Goal: Task Accomplishment & Management: Manage account settings

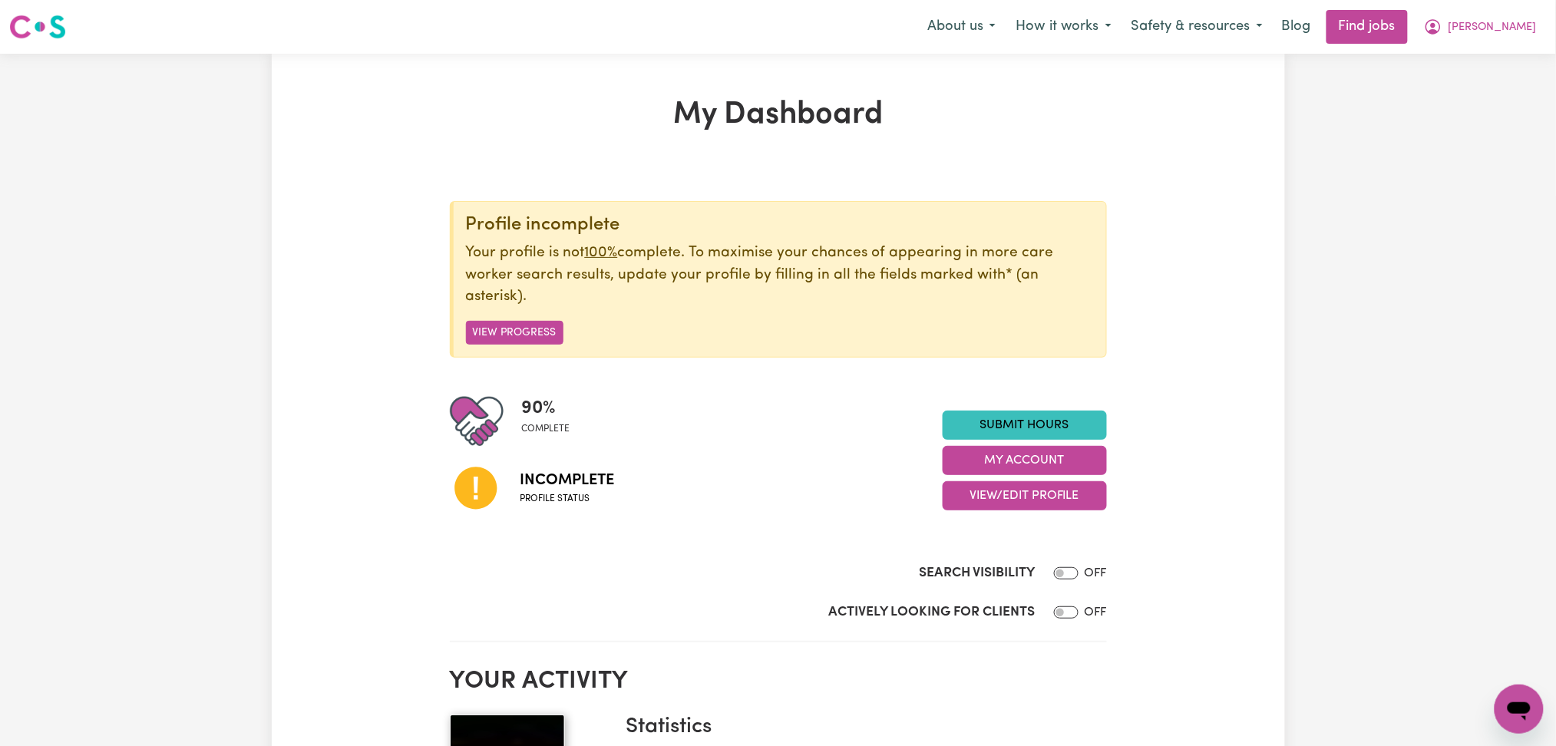
scroll to position [102, 0]
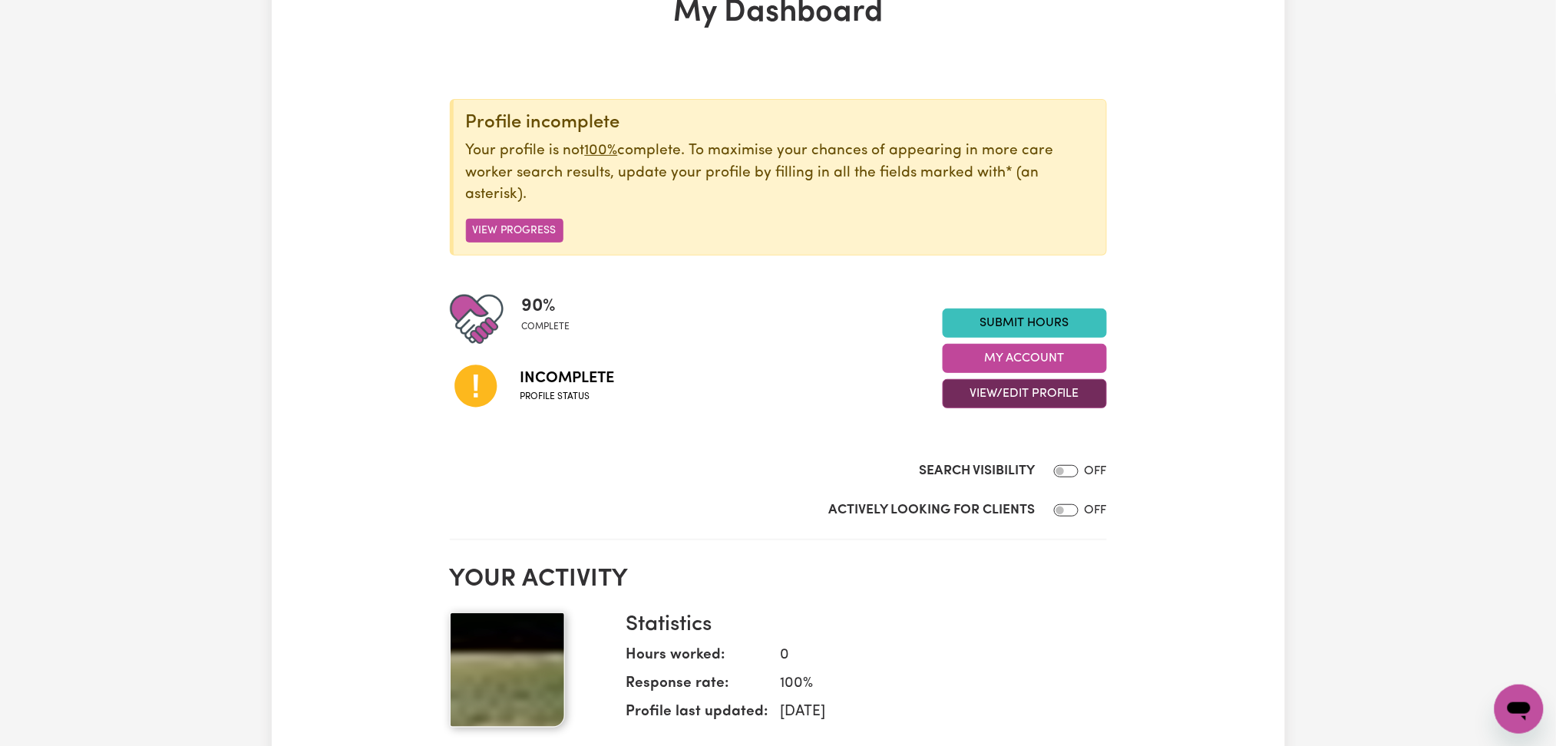
click at [971, 385] on button "View/Edit Profile" at bounding box center [1025, 393] width 164 height 29
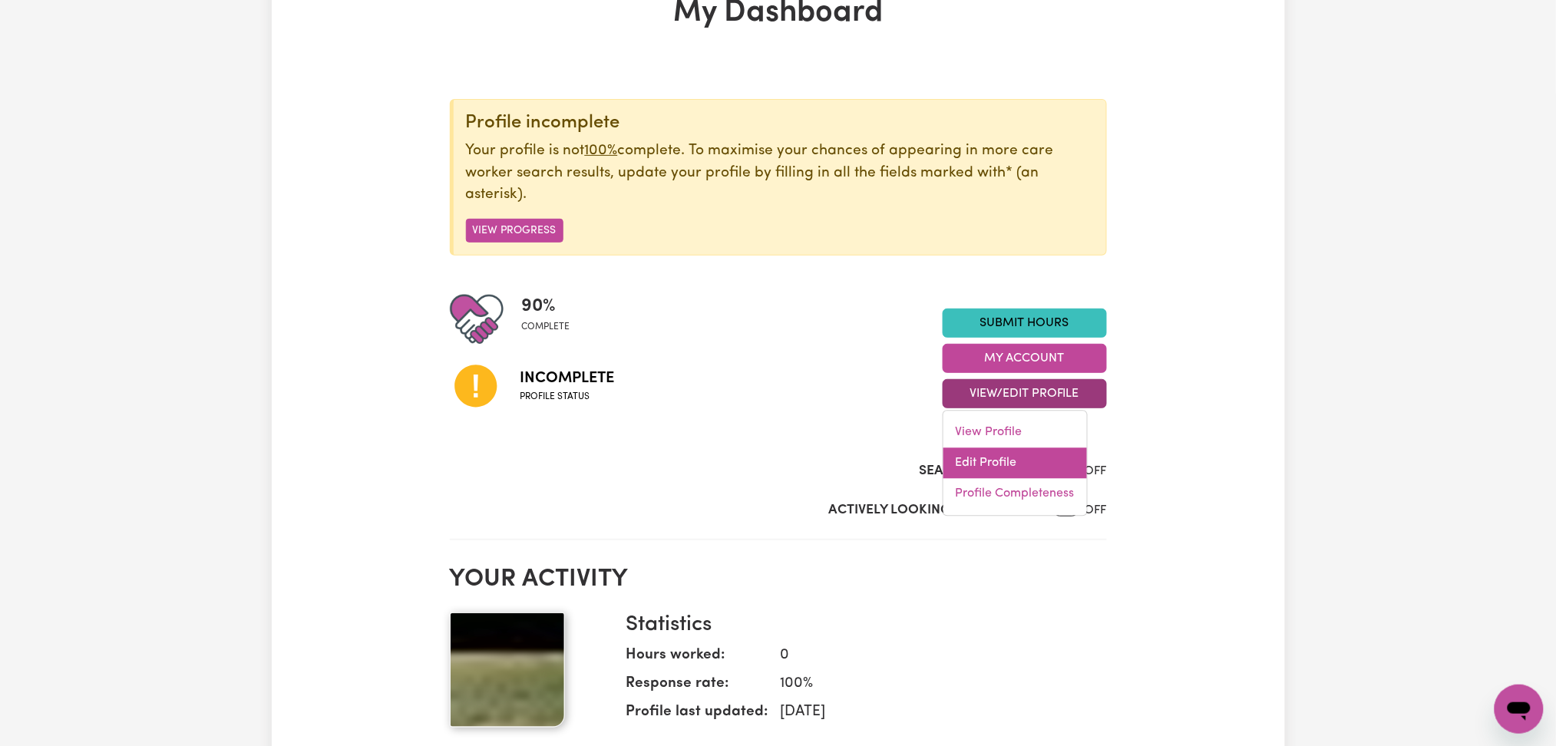
click at [964, 458] on link "Edit Profile" at bounding box center [1016, 463] width 144 height 31
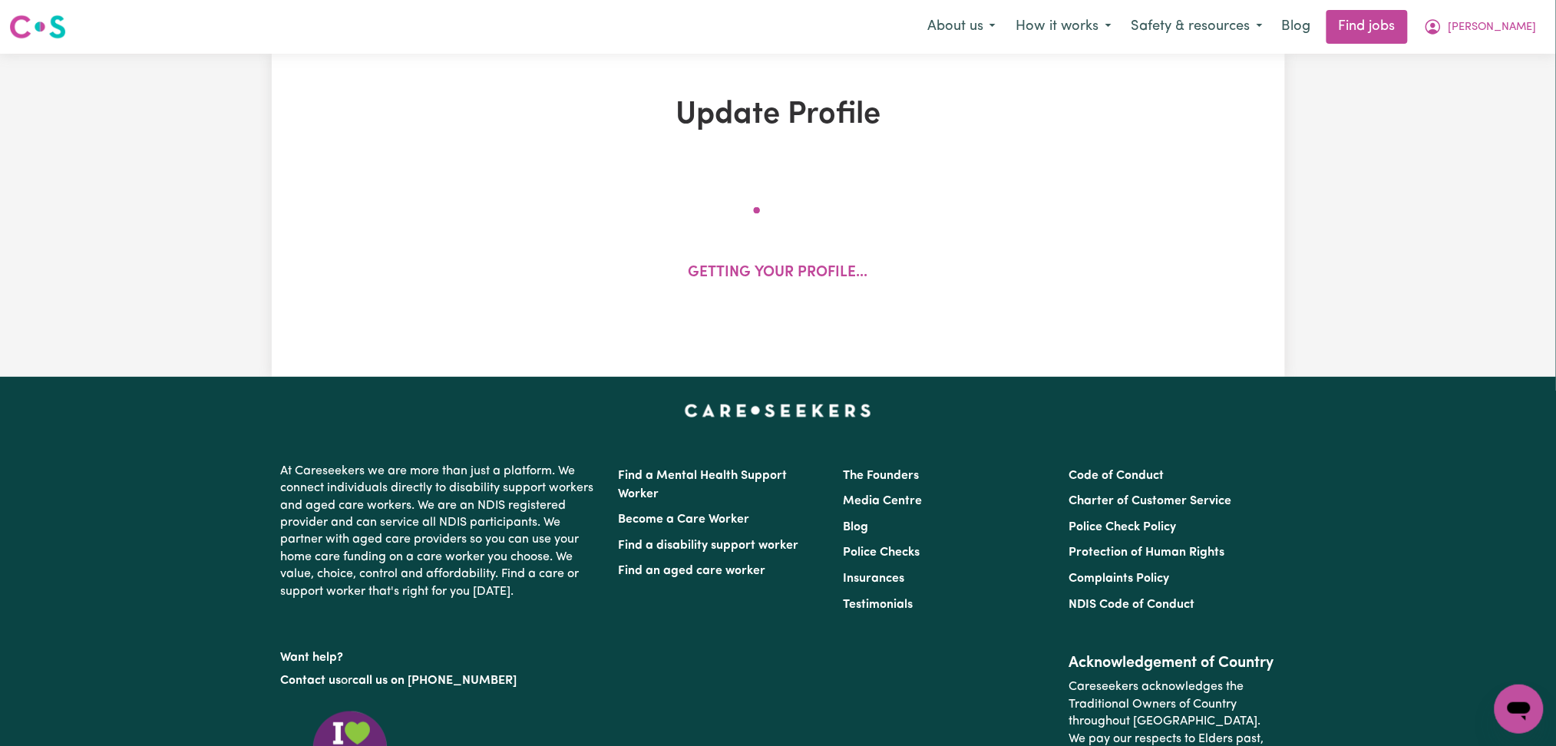
select select "[DEMOGRAPHIC_DATA]"
select select "[DEMOGRAPHIC_DATA] Citizen"
select select "Studying a healthcare related degree or qualification"
select select "68"
select select "95"
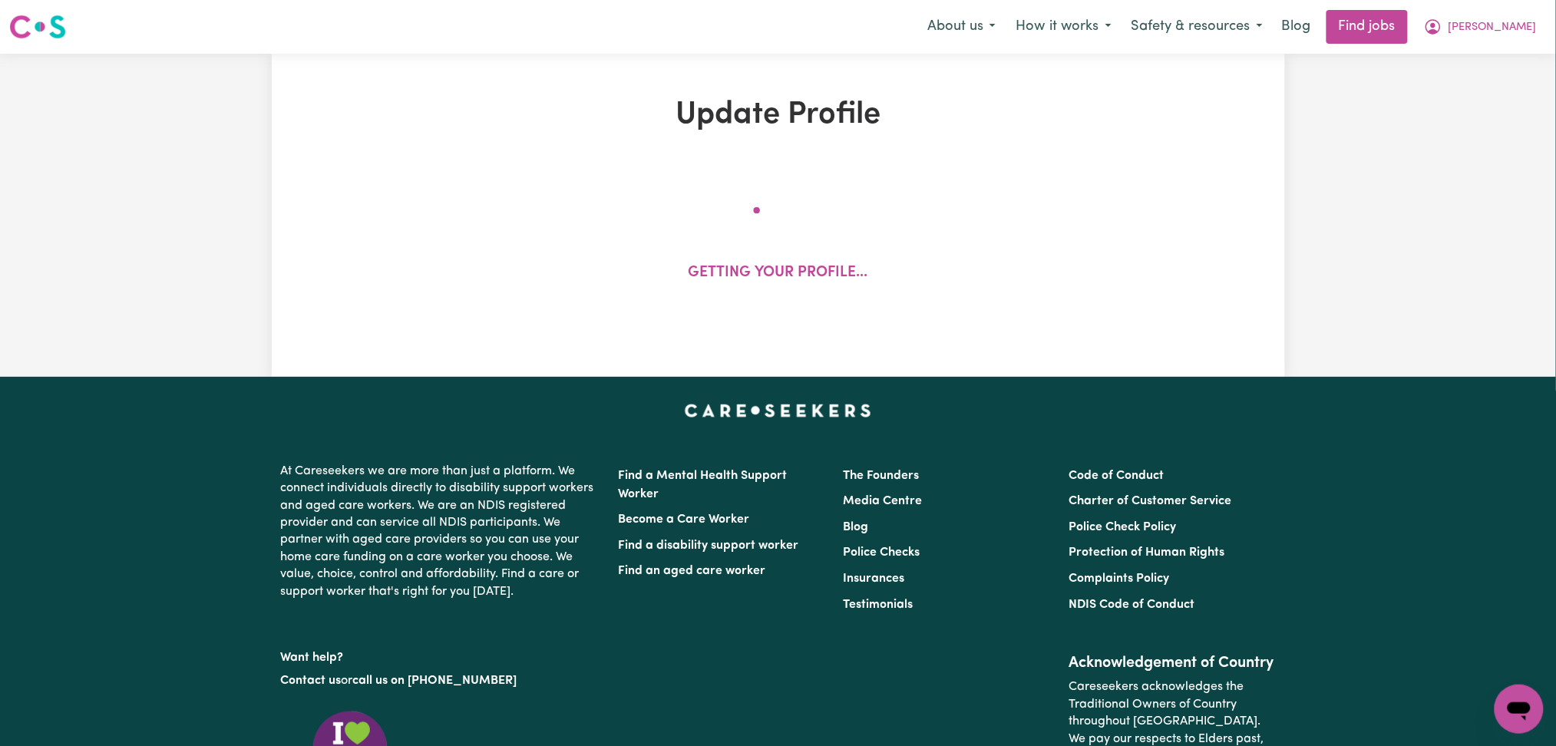
select select "122"
select select "150"
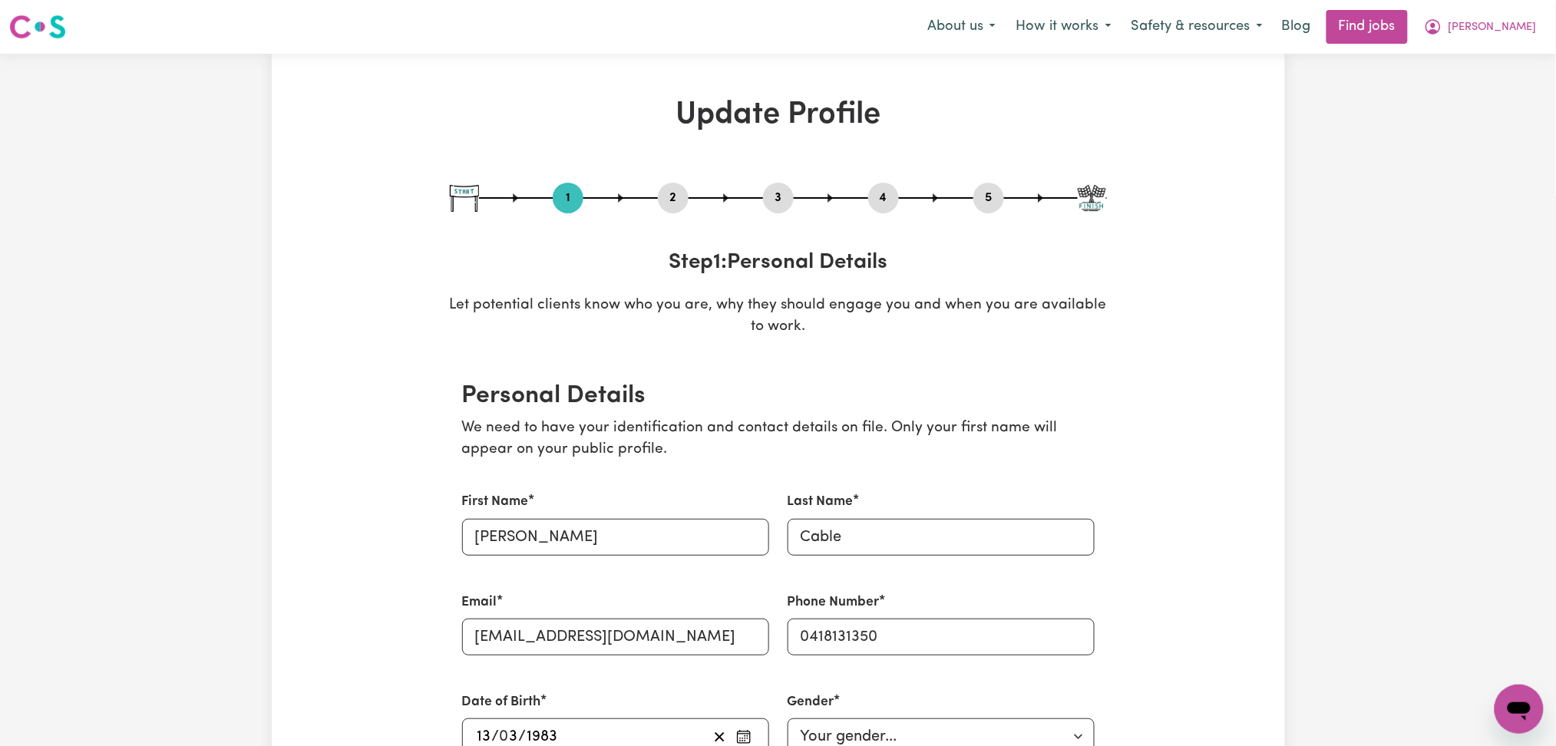
click at [680, 186] on div "2" at bounding box center [673, 198] width 31 height 31
click at [676, 188] on button "2" at bounding box center [673, 198] width 31 height 20
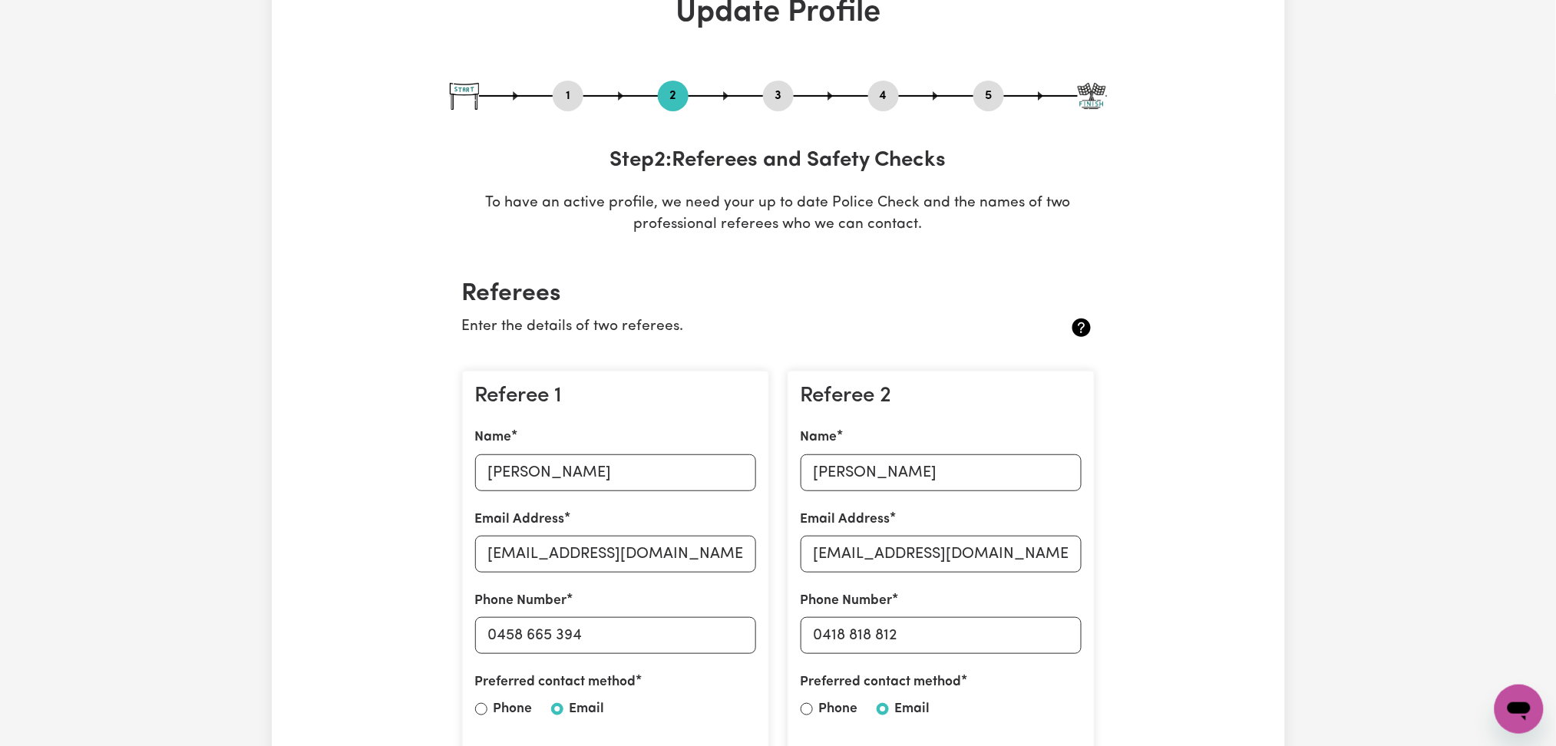
scroll to position [307, 0]
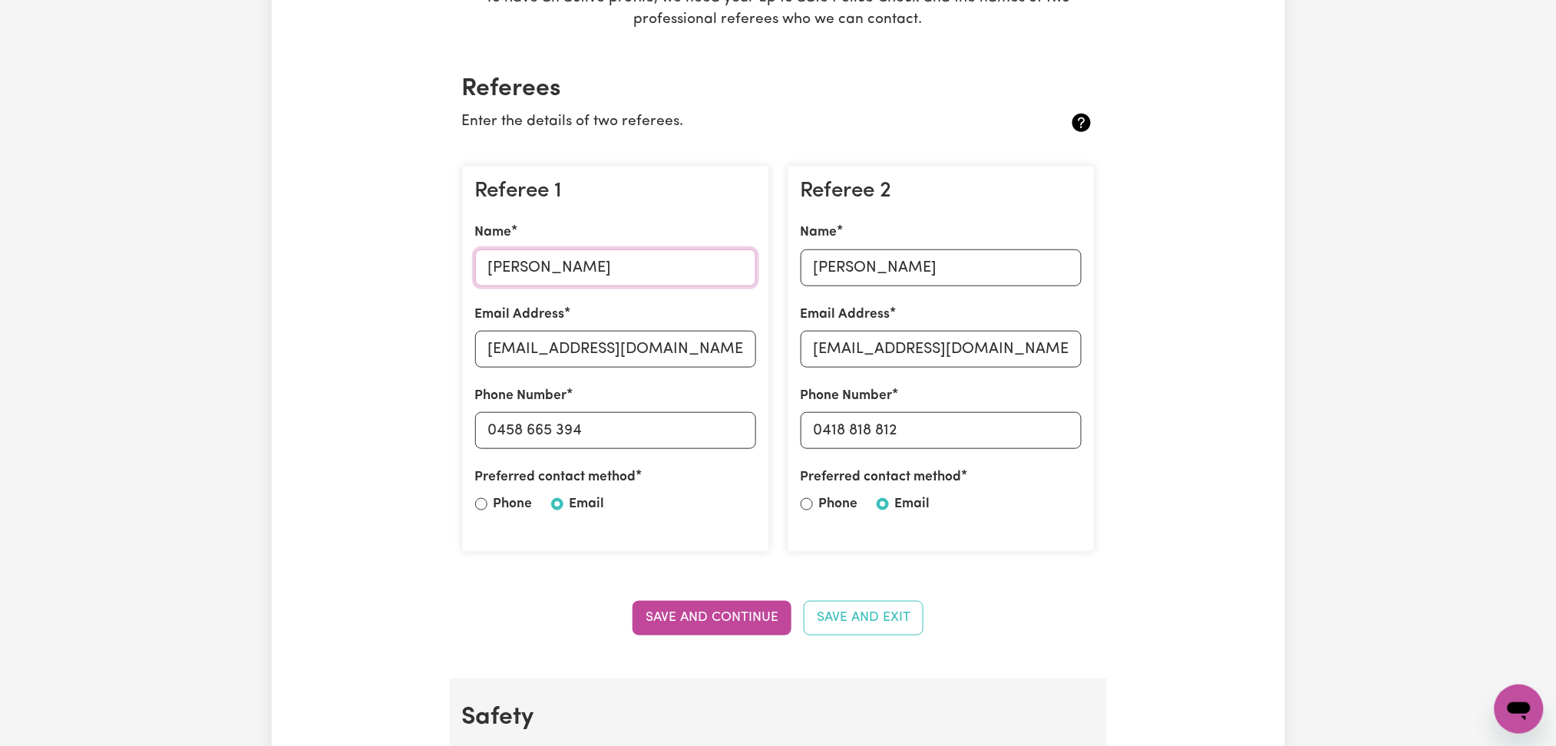
click at [529, 259] on input "[PERSON_NAME]" at bounding box center [615, 268] width 281 height 37
click at [534, 349] on input "[EMAIL_ADDRESS][DOMAIN_NAME]" at bounding box center [615, 349] width 281 height 37
drag, startPoint x: 499, startPoint y: 422, endPoint x: 737, endPoint y: 447, distance: 239.4
click at [737, 447] on input "0458 665 394" at bounding box center [615, 430] width 281 height 37
click at [915, 273] on input "[PERSON_NAME]" at bounding box center [941, 268] width 281 height 37
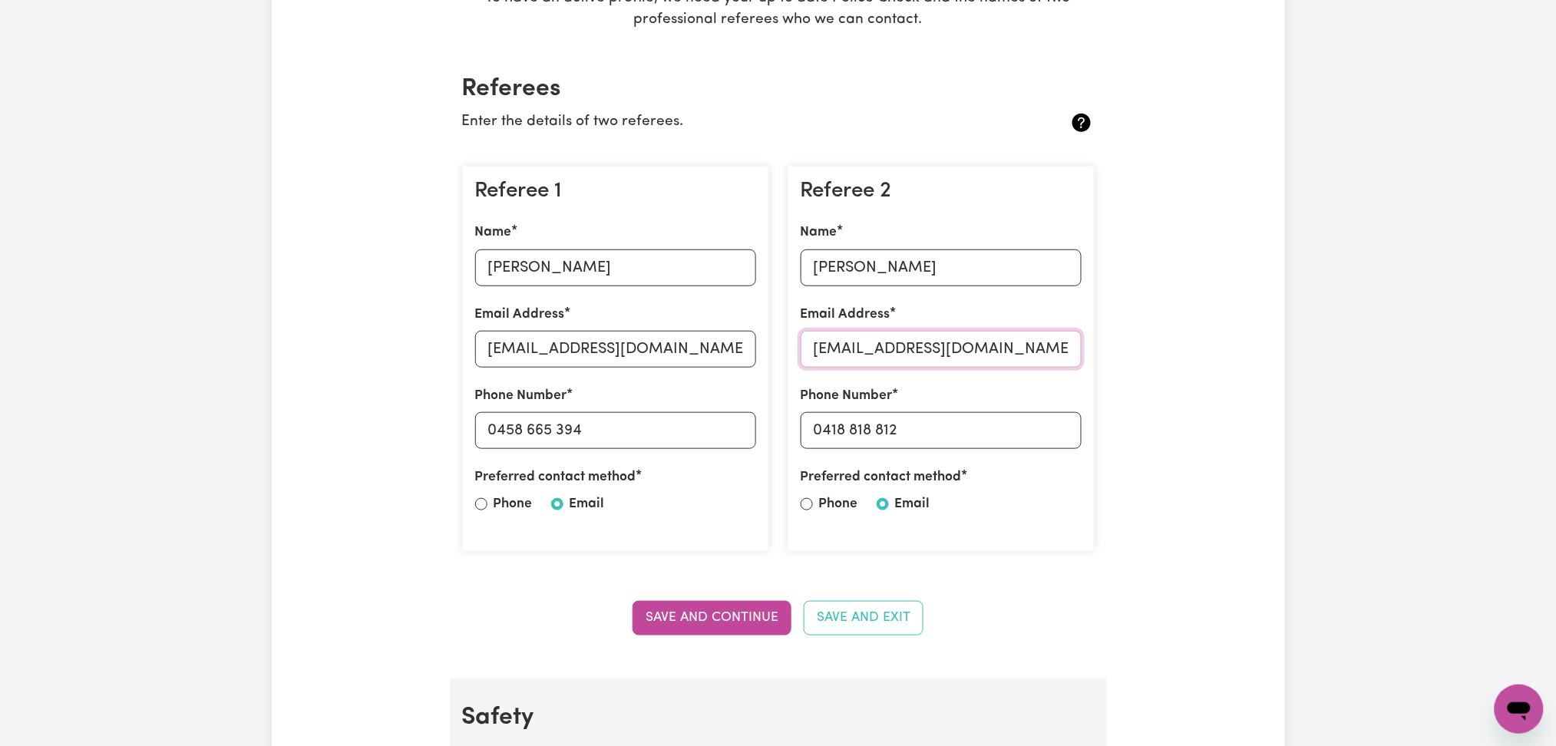
click at [911, 345] on input "[EMAIL_ADDRESS][DOMAIN_NAME]" at bounding box center [941, 349] width 281 height 37
drag, startPoint x: 822, startPoint y: 424, endPoint x: 1139, endPoint y: 424, distance: 317.1
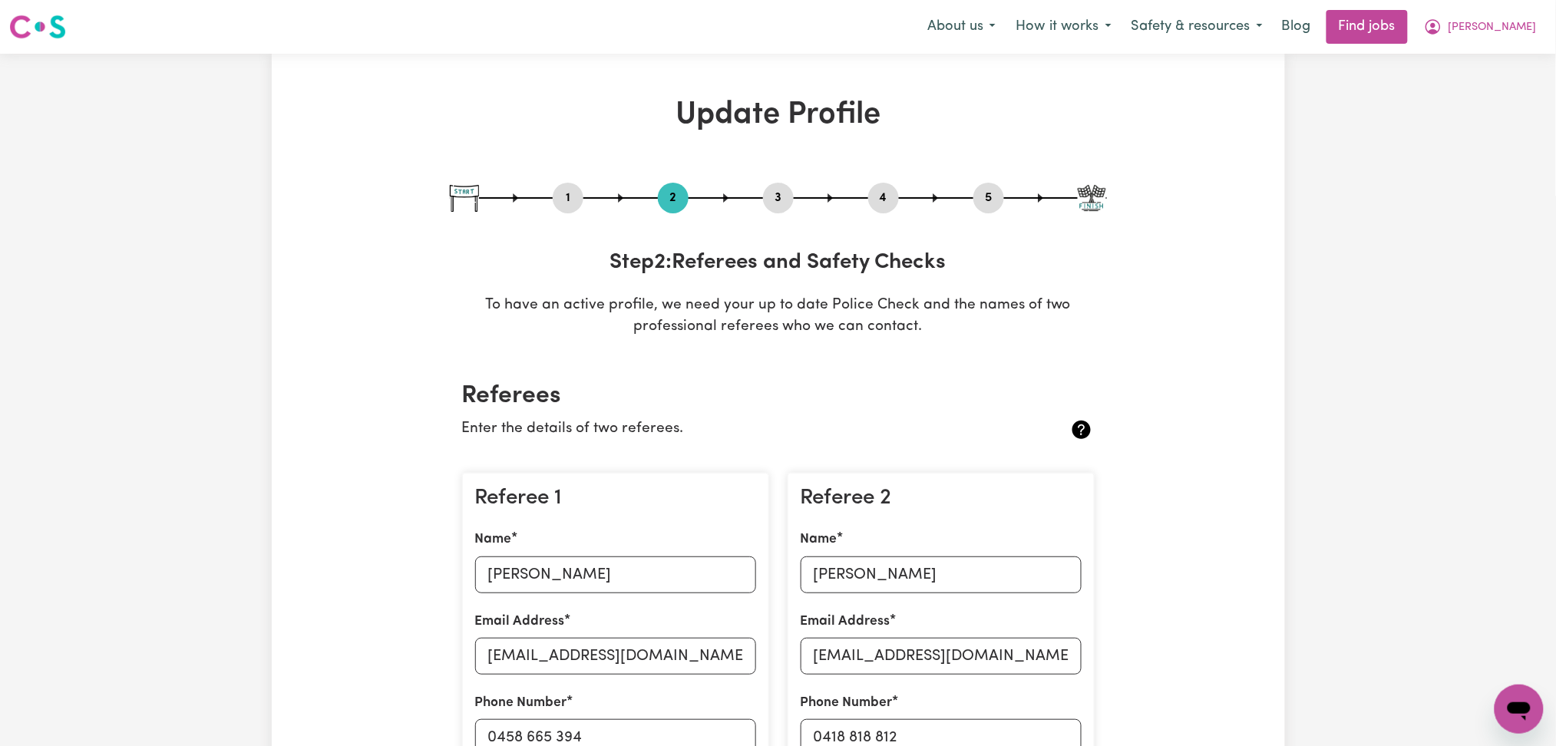
click at [774, 207] on button "3" at bounding box center [778, 198] width 31 height 20
select select "2020"
select select "2024"
select select "2012"
select select "2020"
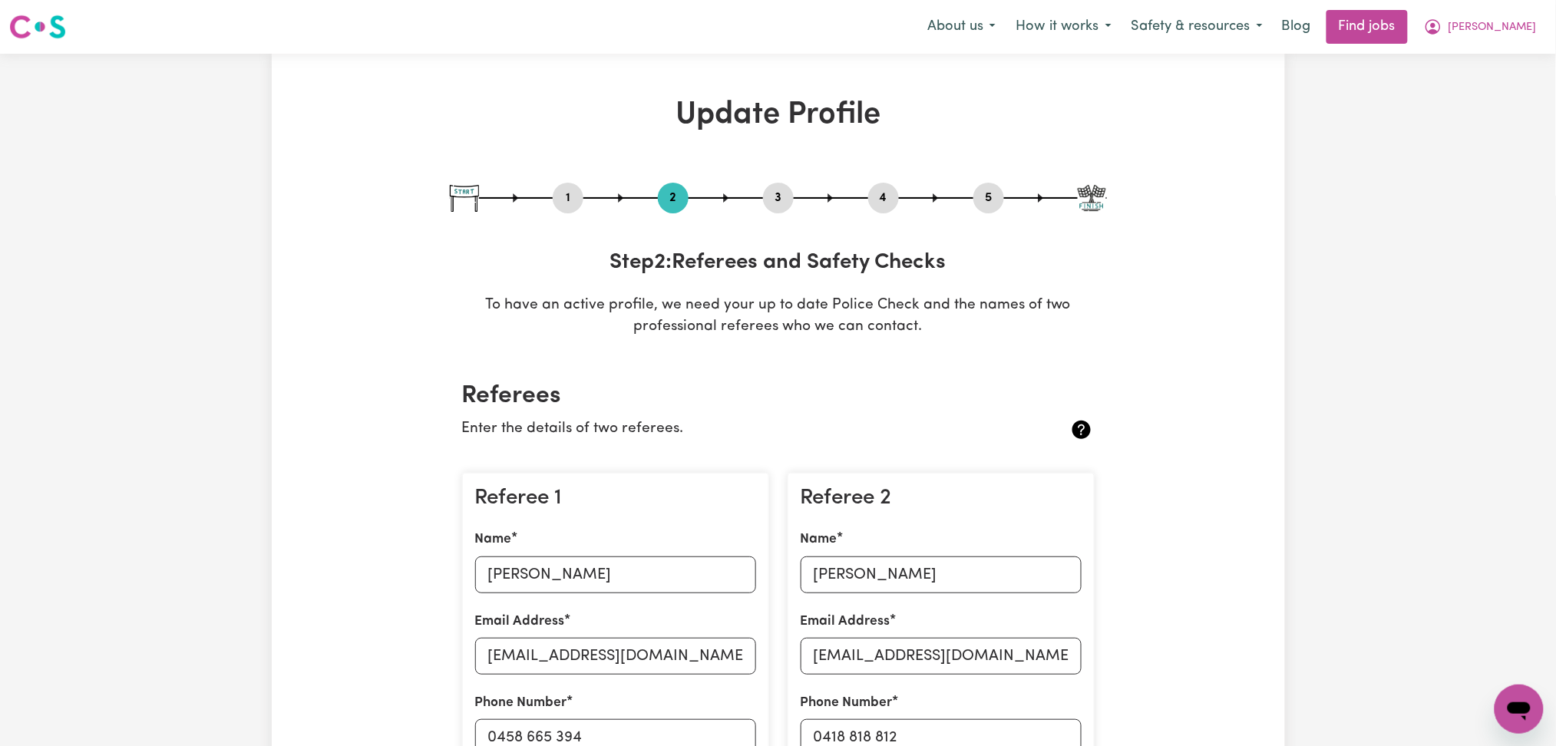
select select "2022"
select select "Certificate III (Individual Support)"
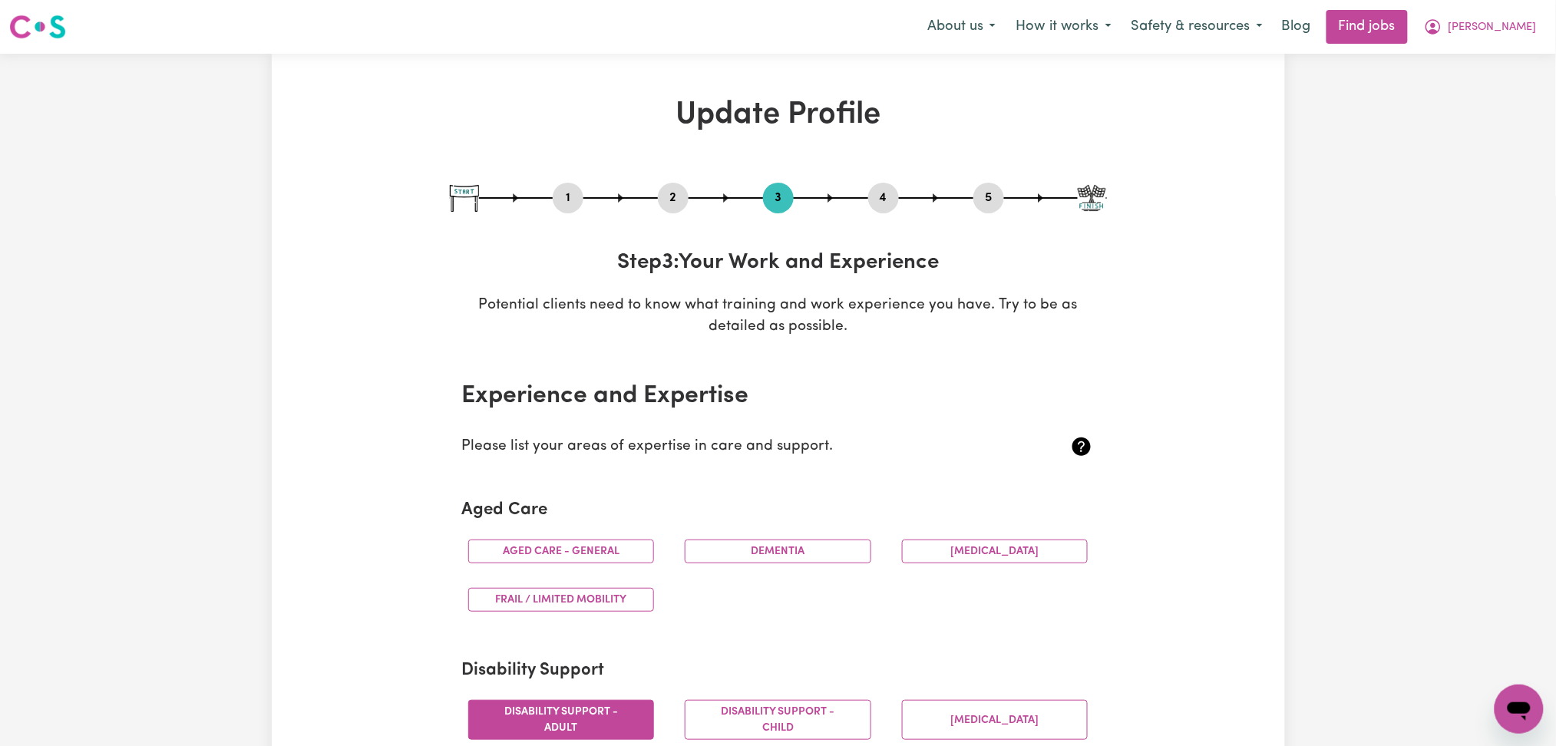
click at [891, 203] on button "4" at bounding box center [883, 198] width 31 height 20
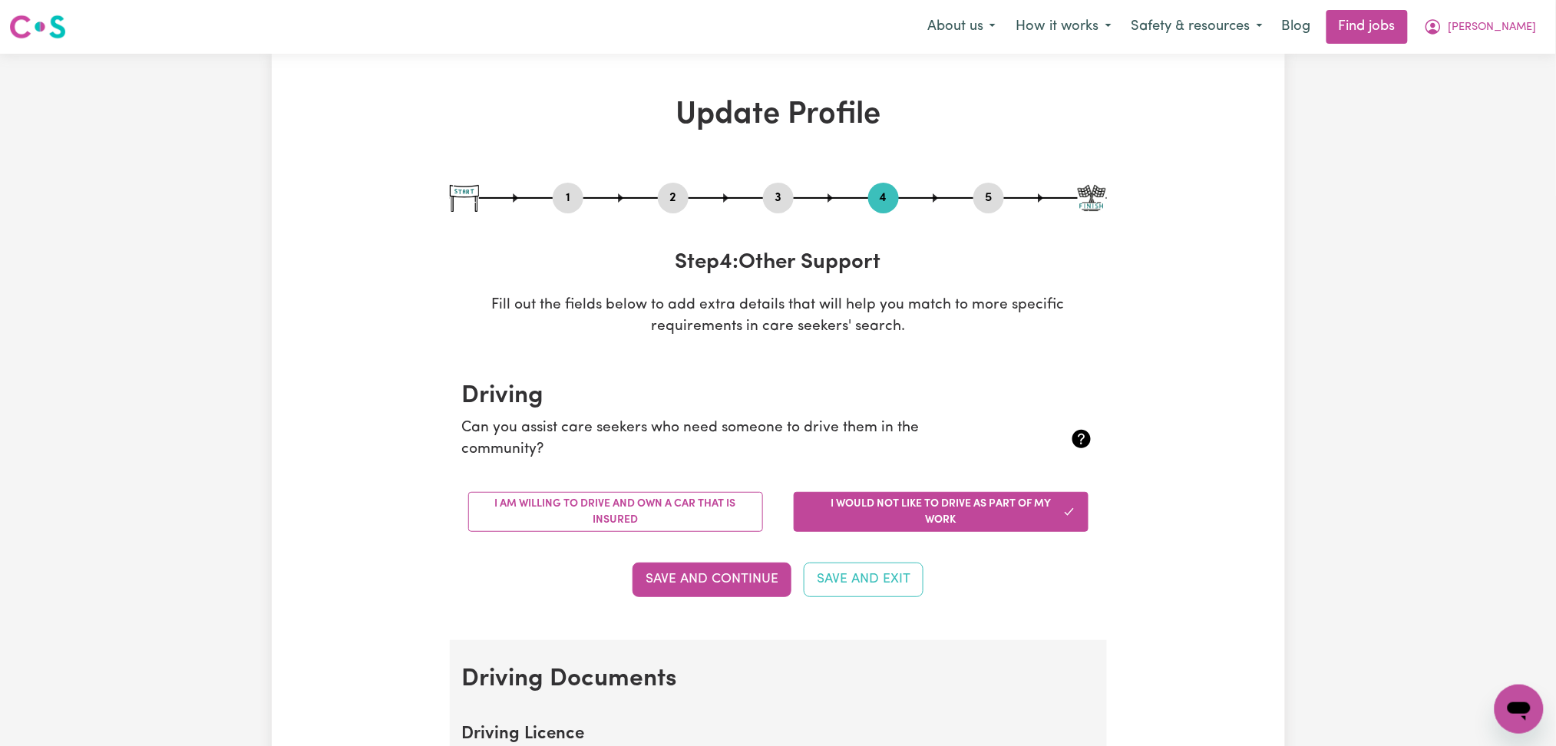
click at [984, 203] on button "5" at bounding box center [989, 198] width 31 height 20
select select "I am providing services through another platform"
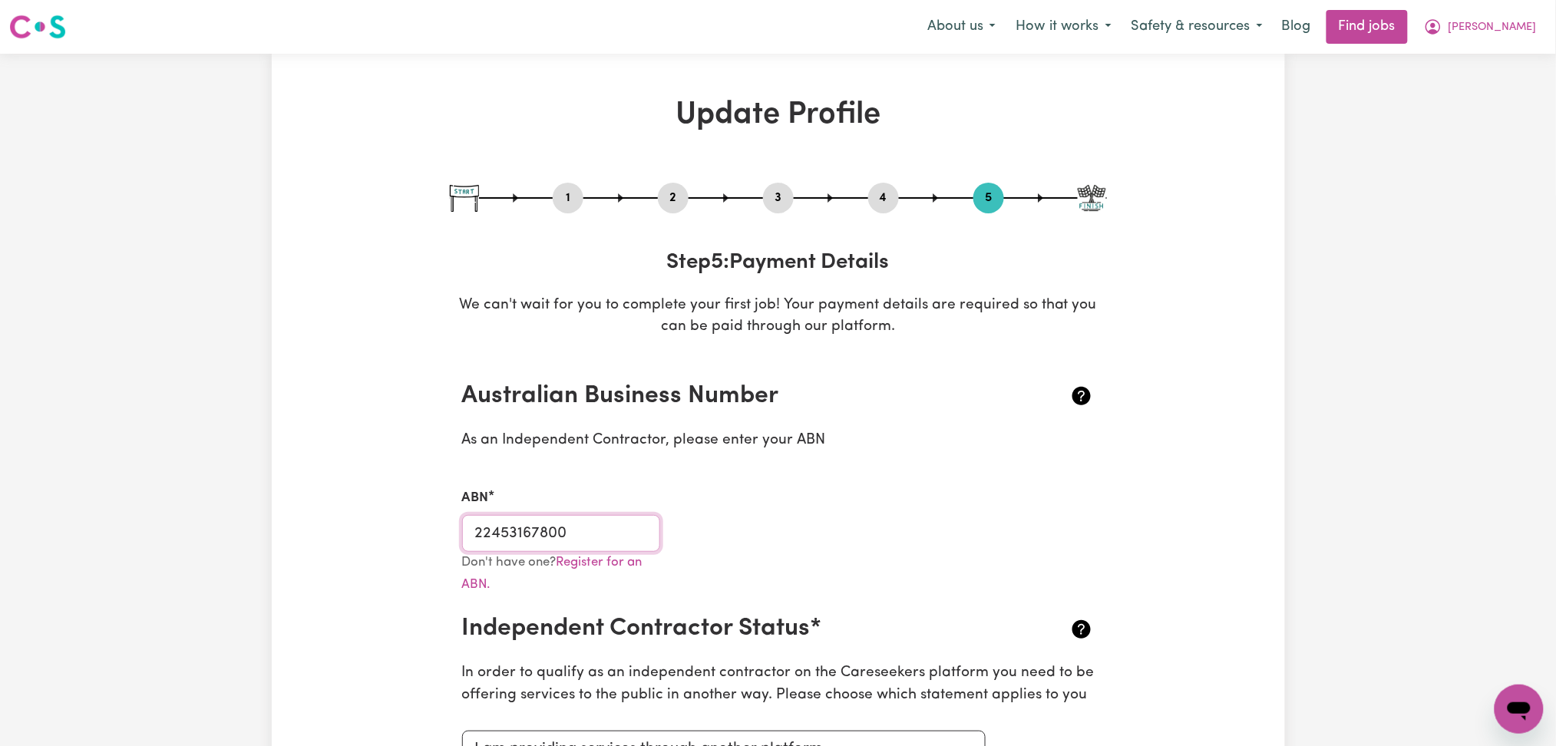
click at [583, 524] on input "22453167800" at bounding box center [561, 533] width 199 height 37
click at [1443, 23] on icon "My Account" at bounding box center [1433, 27] width 18 height 18
click at [1479, 87] on link "My Dashboard" at bounding box center [1485, 88] width 121 height 29
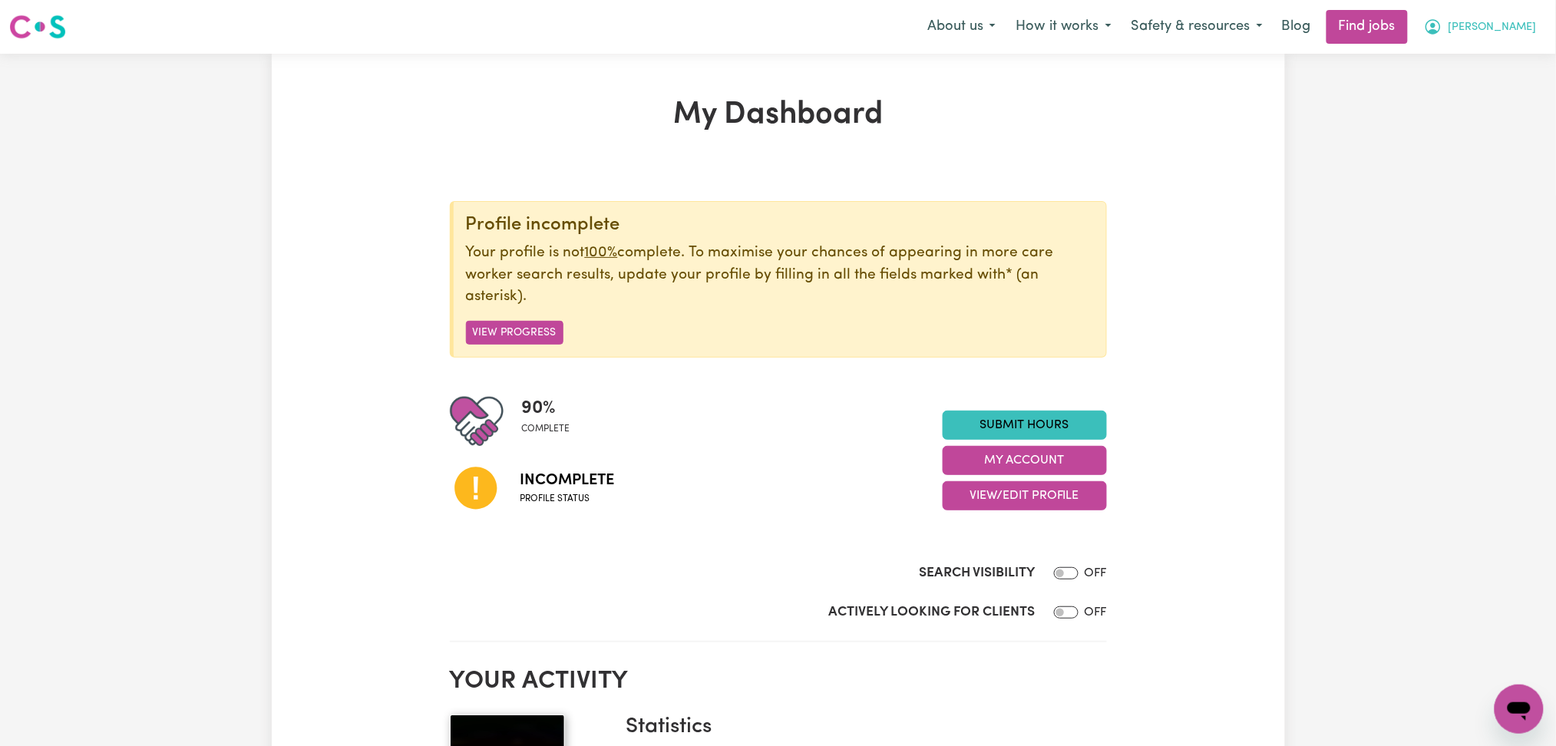
click at [1542, 24] on button "[PERSON_NAME]" at bounding box center [1480, 27] width 133 height 32
click at [1479, 108] on link "Logout" at bounding box center [1485, 117] width 121 height 29
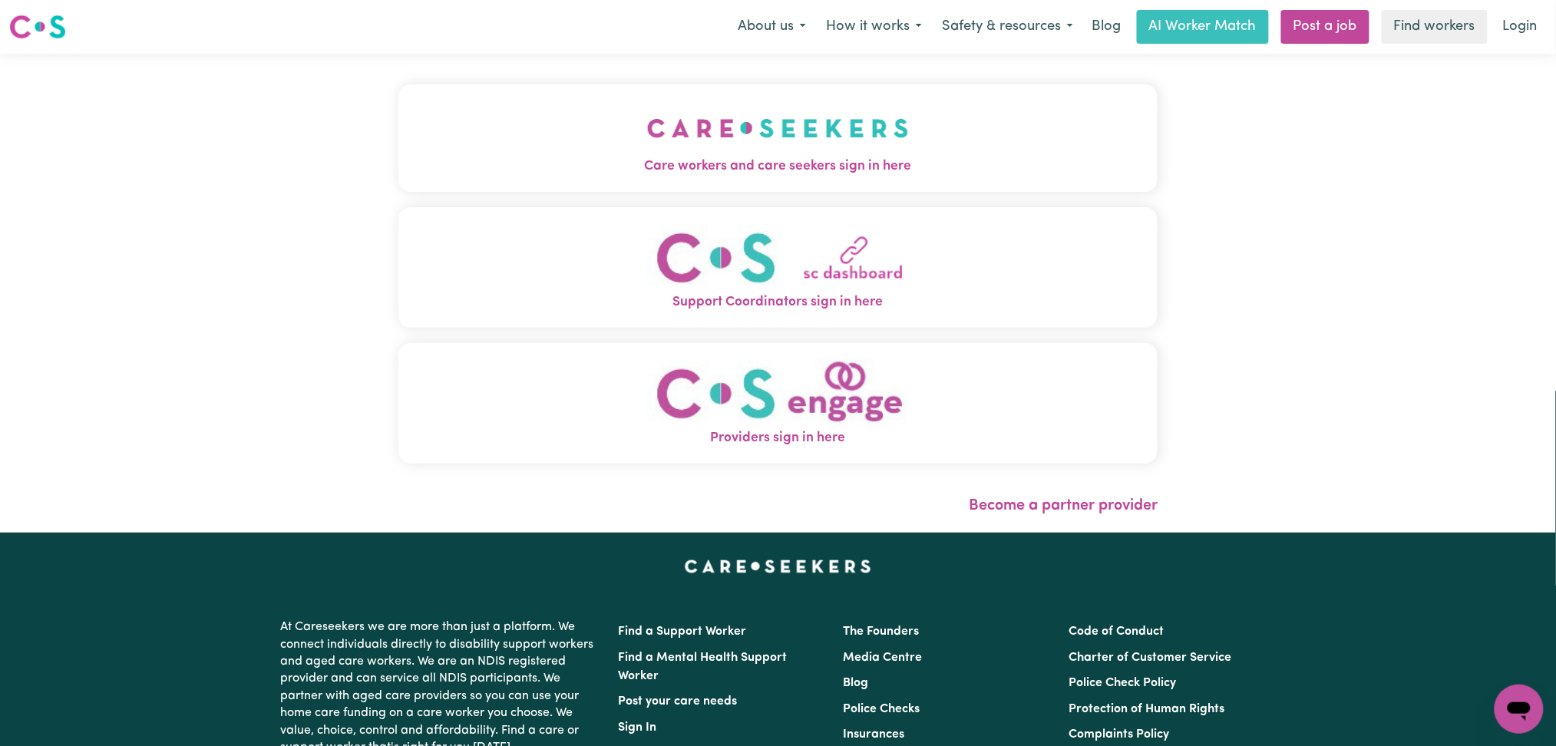
click at [524, 109] on button "Care workers and care seekers sign in here" at bounding box center [779, 138] width 760 height 108
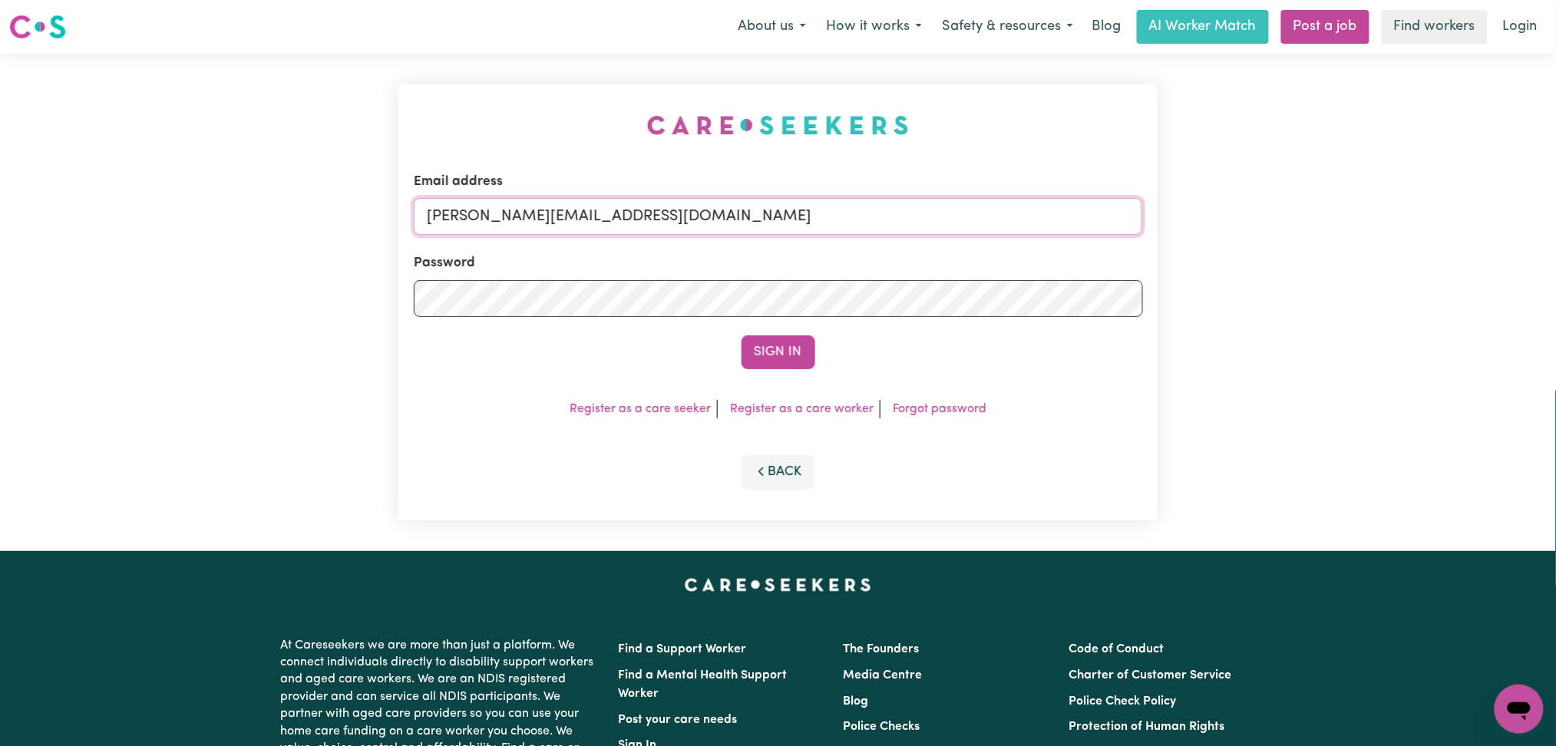
drag, startPoint x: 665, startPoint y: 200, endPoint x: 658, endPoint y: 213, distance: 14.1
click at [666, 200] on input "[PERSON_NAME][EMAIL_ADDRESS][DOMAIN_NAME]" at bounding box center [778, 216] width 729 height 37
drag, startPoint x: 504, startPoint y: 215, endPoint x: 880, endPoint y: 220, distance: 376.3
click at [880, 220] on input "Superuser~[EMAIL_ADDRESS][DOMAIN_NAME]" at bounding box center [778, 216] width 729 height 37
type input "Superuser~[EMAIL_ADDRESS][DOMAIN_NAME]"
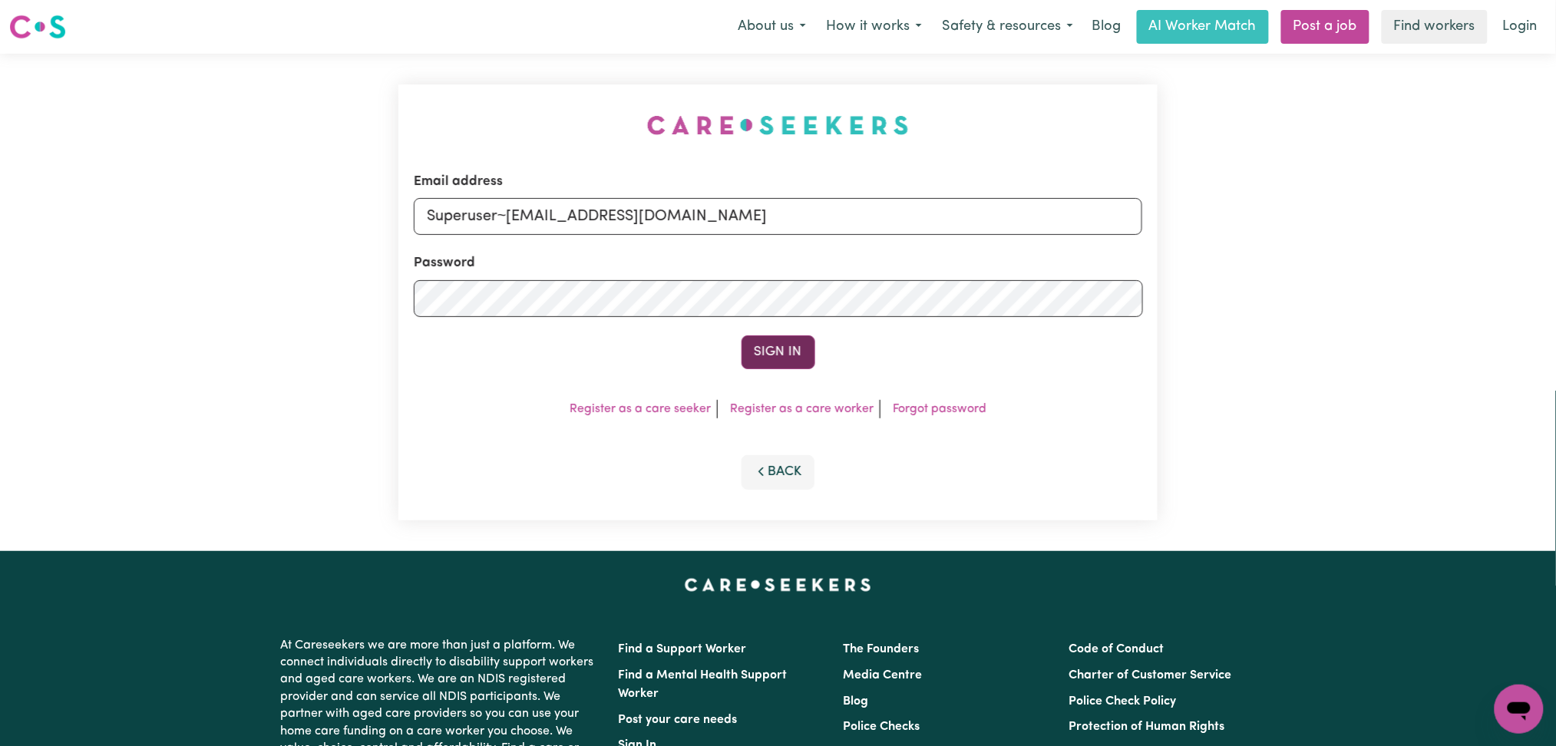
click at [766, 356] on button "Sign In" at bounding box center [779, 353] width 74 height 34
